Goal: Check status: Check status

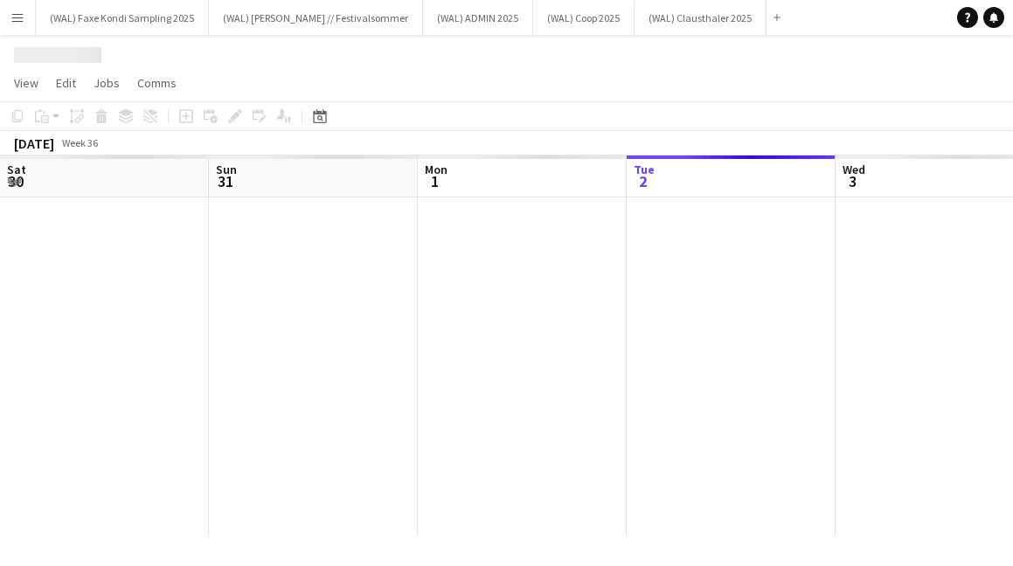
scroll to position [0, 418]
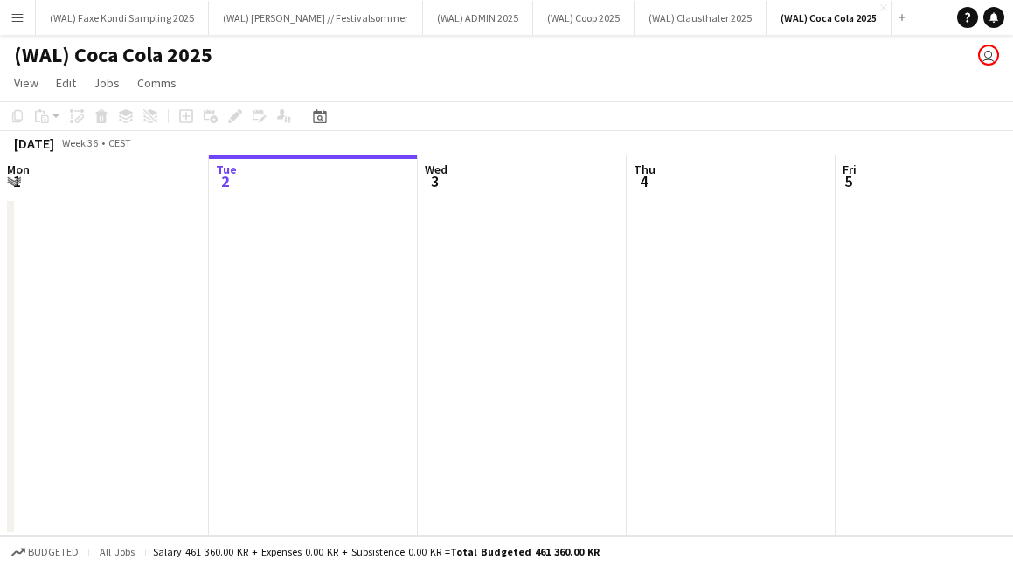
click at [13, 18] on app-icon "Menu" at bounding box center [17, 17] width 14 height 14
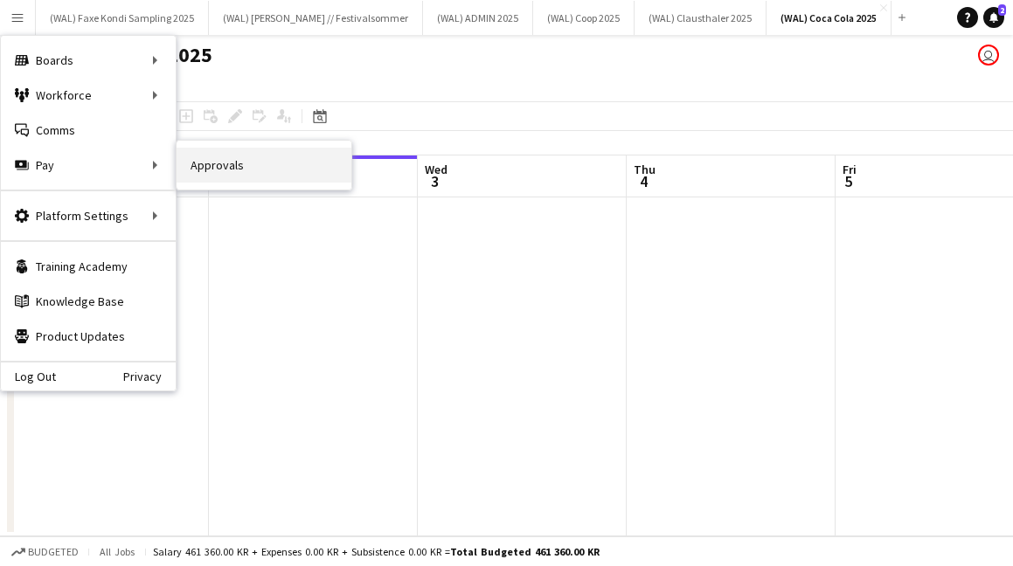
click at [193, 172] on link "Approvals" at bounding box center [264, 165] width 175 height 35
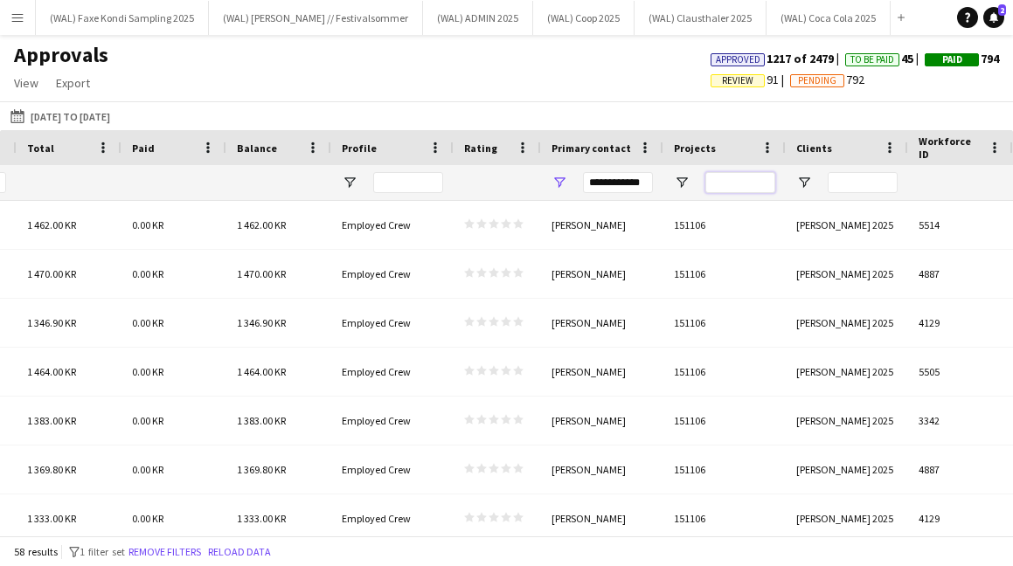
click at [739, 184] on input "Projects Filter Input" at bounding box center [740, 182] width 70 height 21
type input "*"
click at [855, 186] on input "Clients Filter Input" at bounding box center [863, 182] width 70 height 21
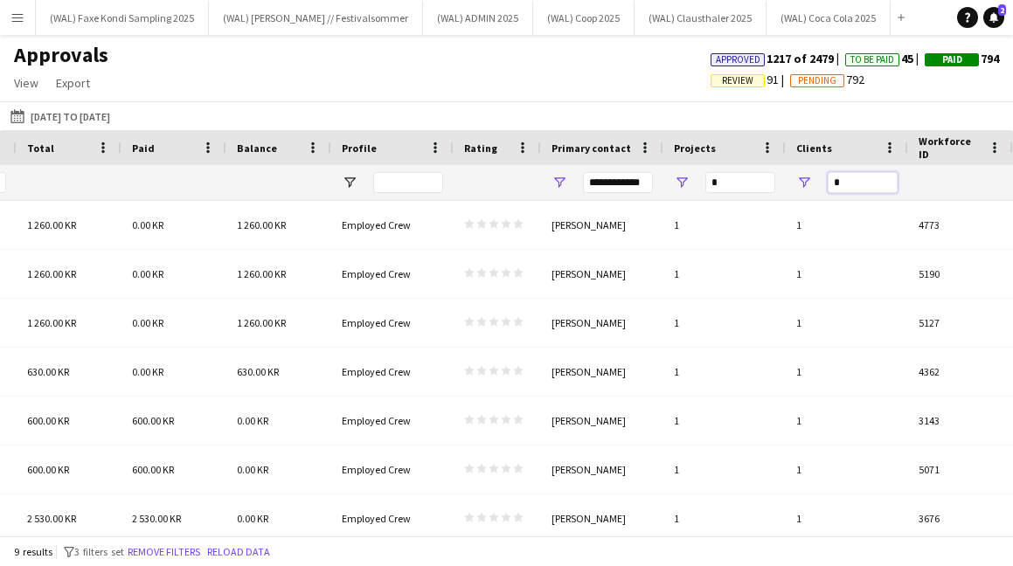
type input "*"
click at [747, 189] on input "*" at bounding box center [740, 182] width 70 height 21
click at [838, 185] on input "*" at bounding box center [863, 182] width 70 height 21
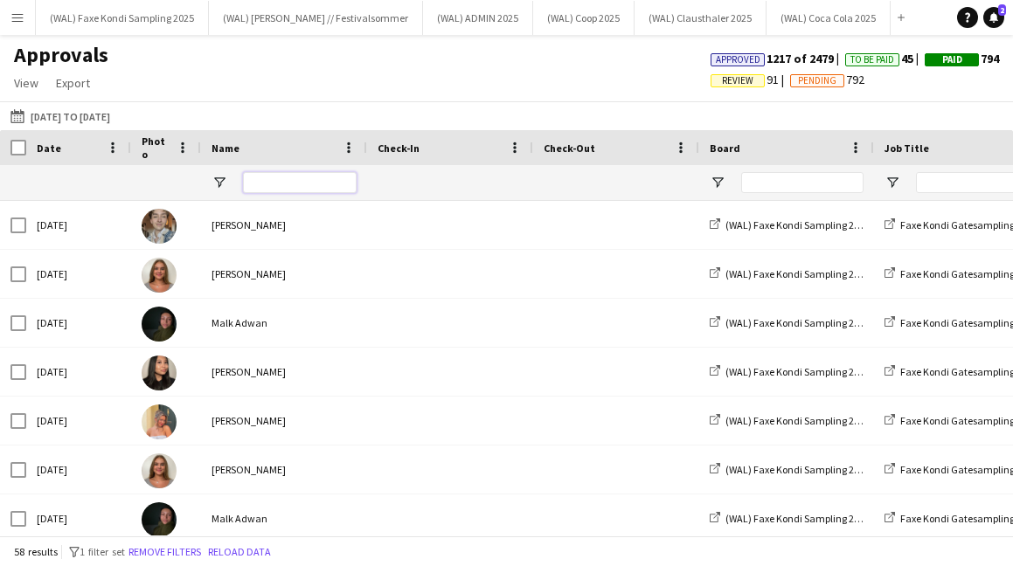
click at [282, 188] on input "Name Filter Input" at bounding box center [300, 182] width 114 height 21
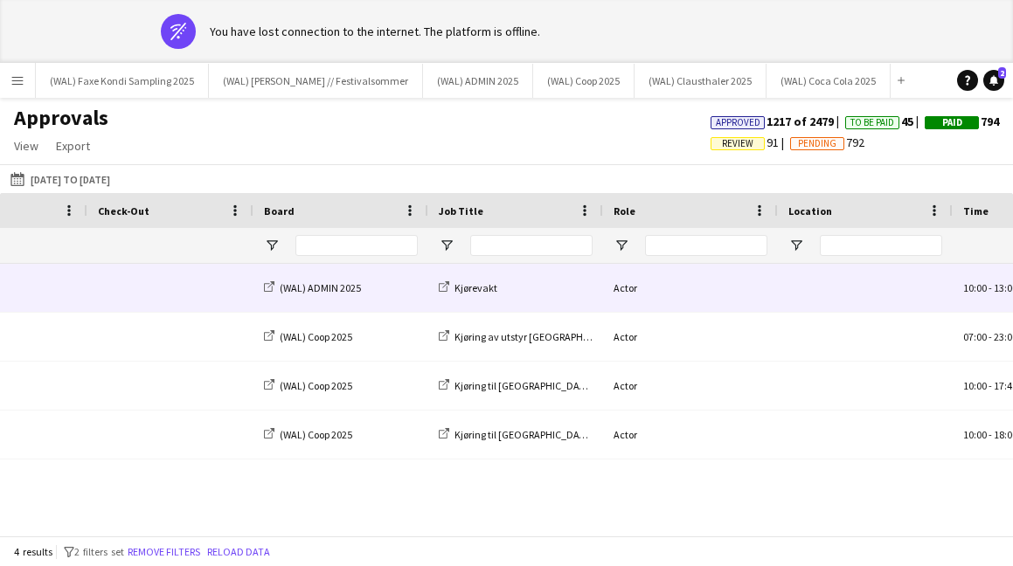
scroll to position [0, 65]
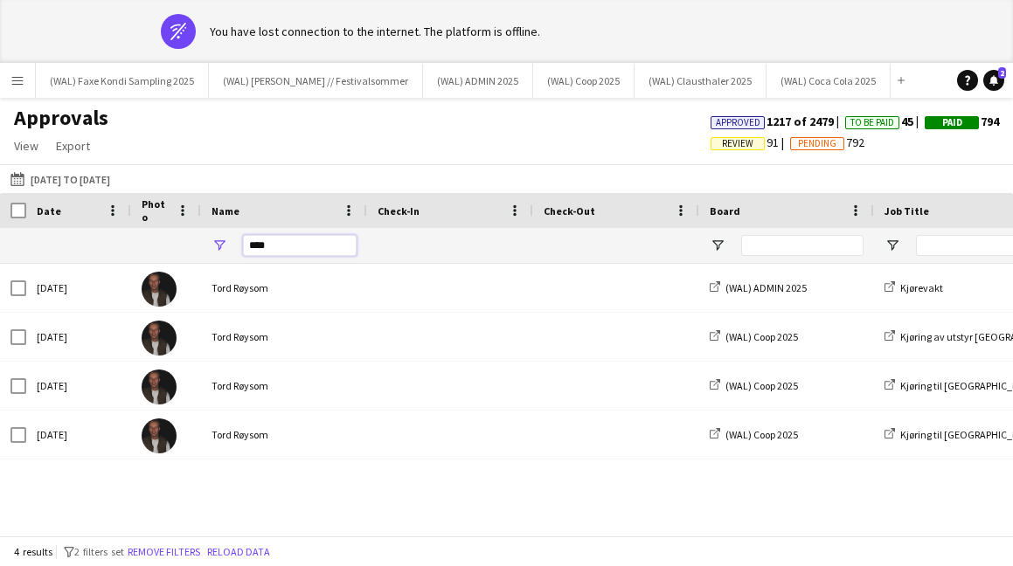
drag, startPoint x: 281, startPoint y: 247, endPoint x: 77, endPoint y: 255, distance: 203.8
type input "*"
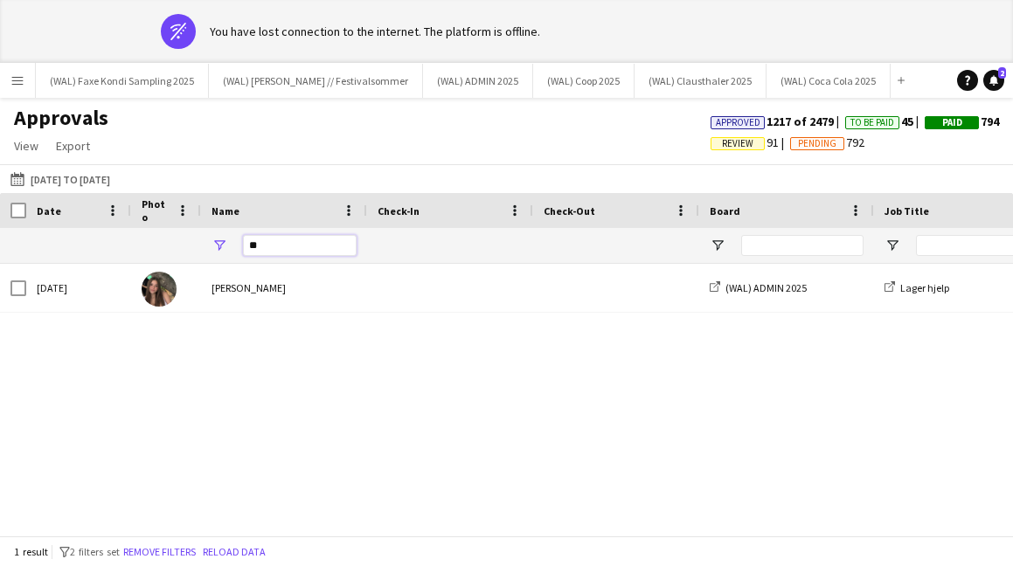
type input "*"
